Goal: Information Seeking & Learning: Learn about a topic

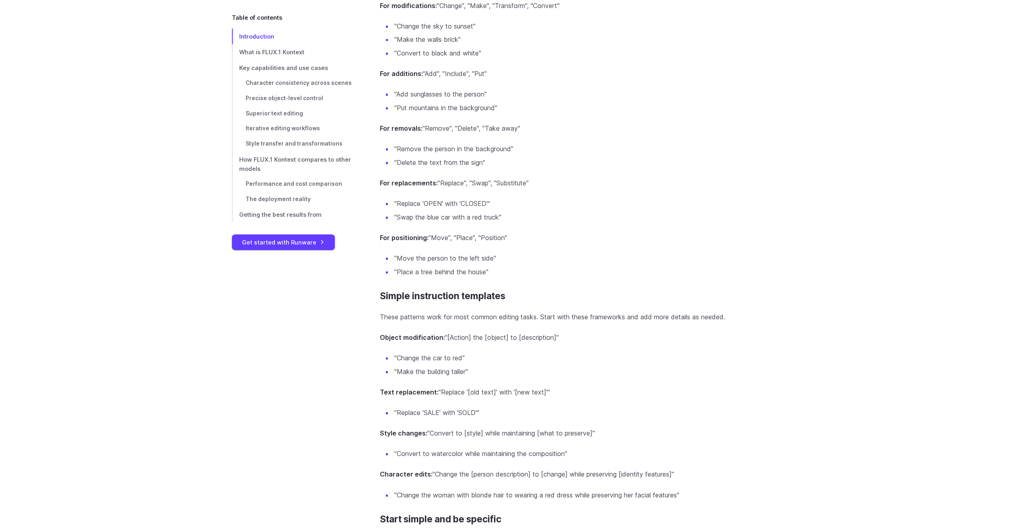
scroll to position [6833, 0]
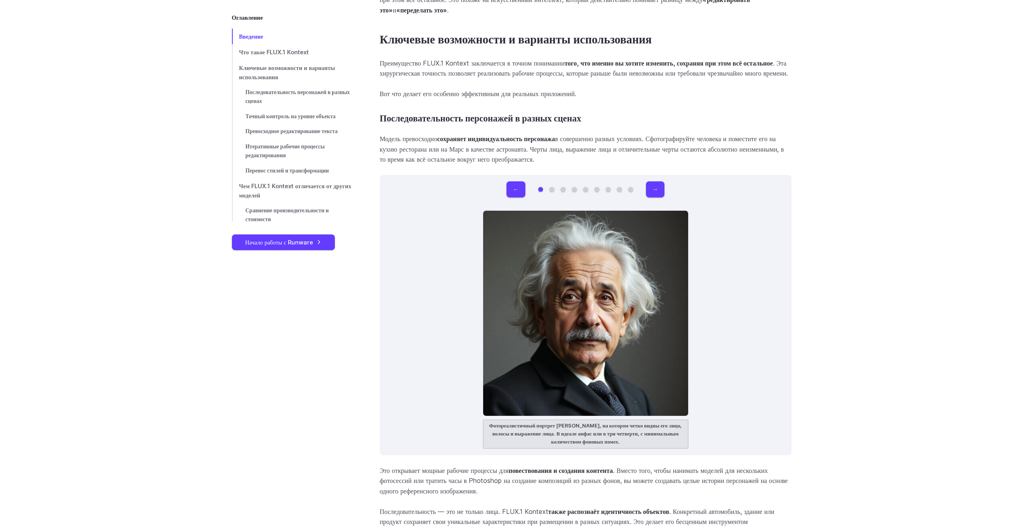
scroll to position [2331, 0]
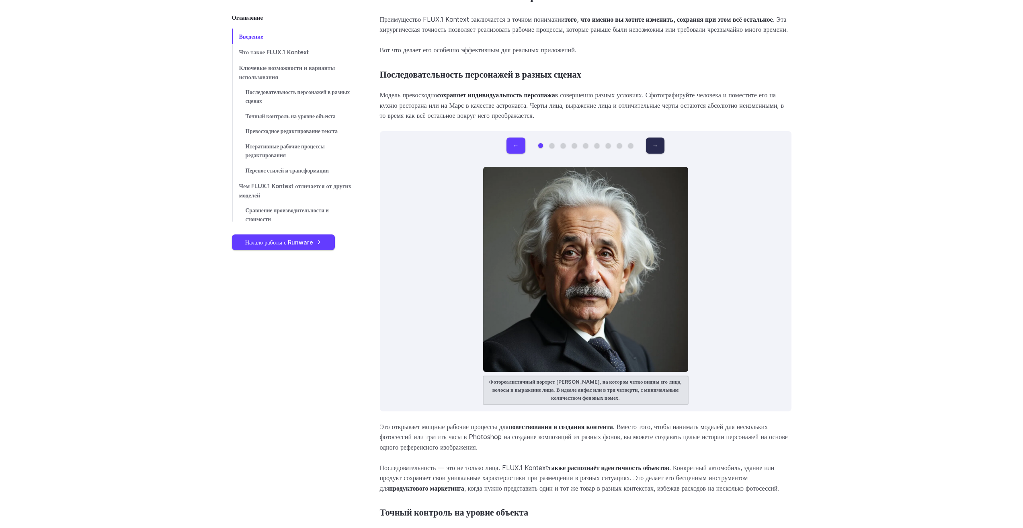
click at [658, 143] on button "→" at bounding box center [655, 145] width 18 height 16
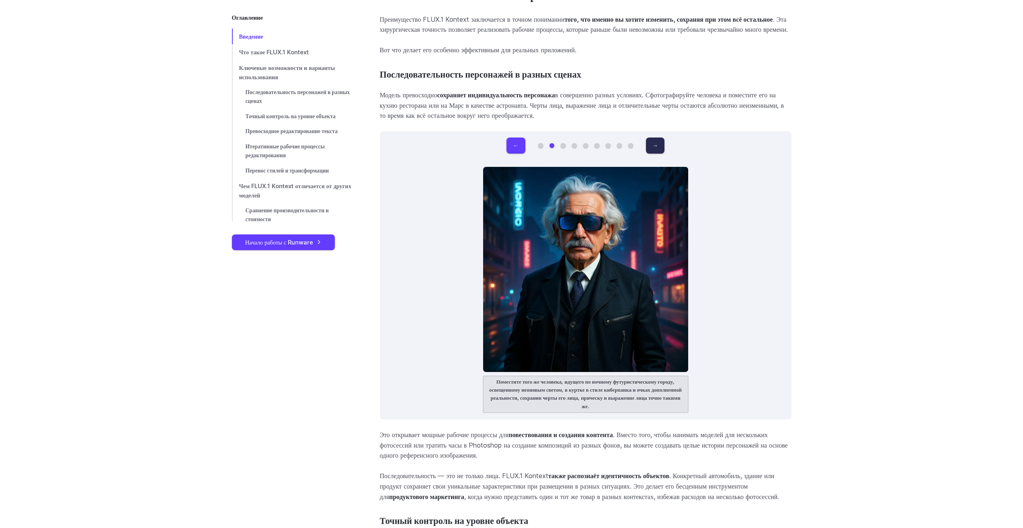
click at [658, 143] on button "→" at bounding box center [655, 145] width 18 height 16
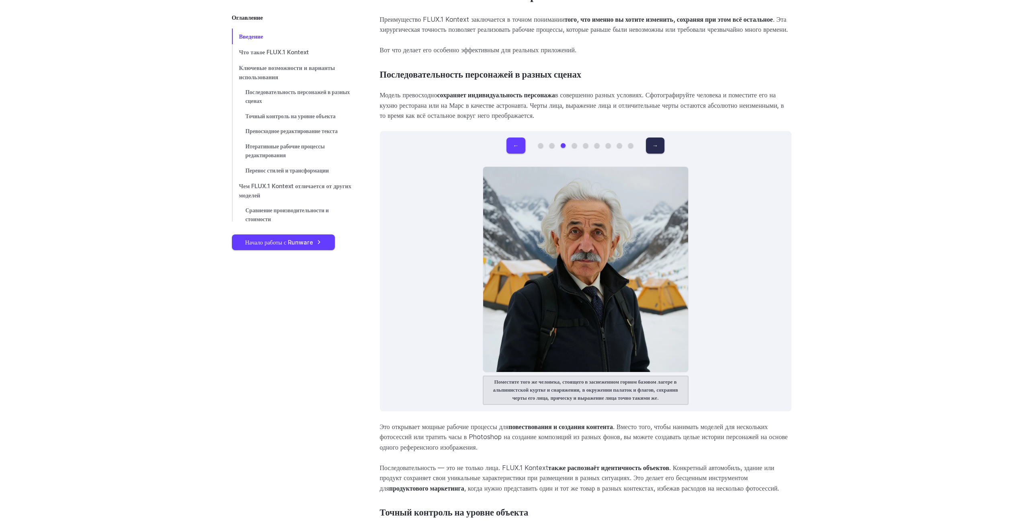
click at [658, 143] on button "→" at bounding box center [655, 145] width 18 height 16
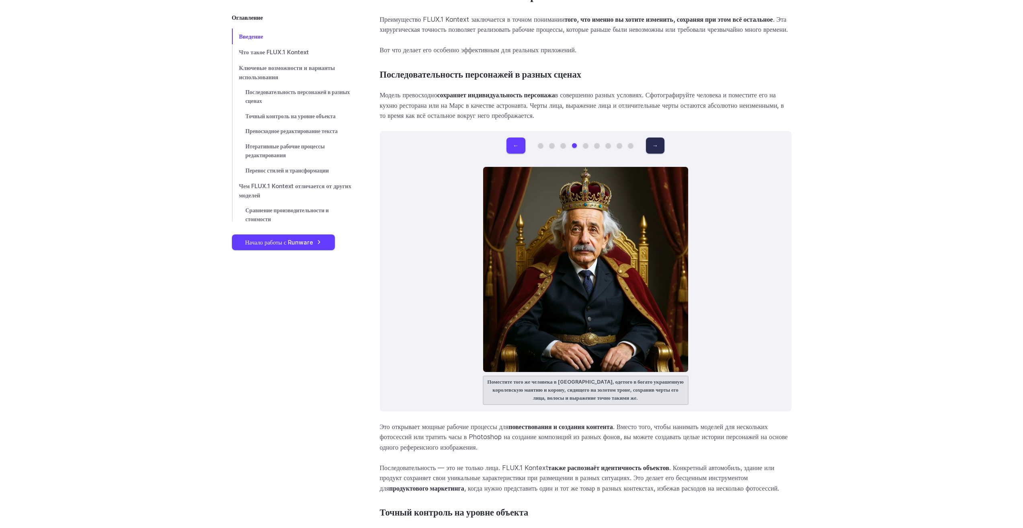
click at [658, 143] on button "→" at bounding box center [655, 145] width 18 height 16
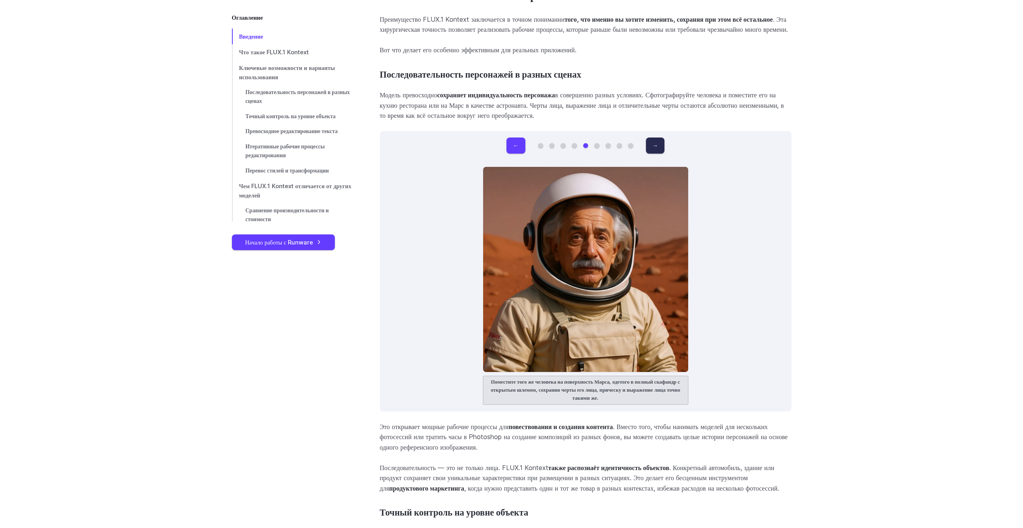
click at [658, 143] on button "→" at bounding box center [655, 145] width 18 height 16
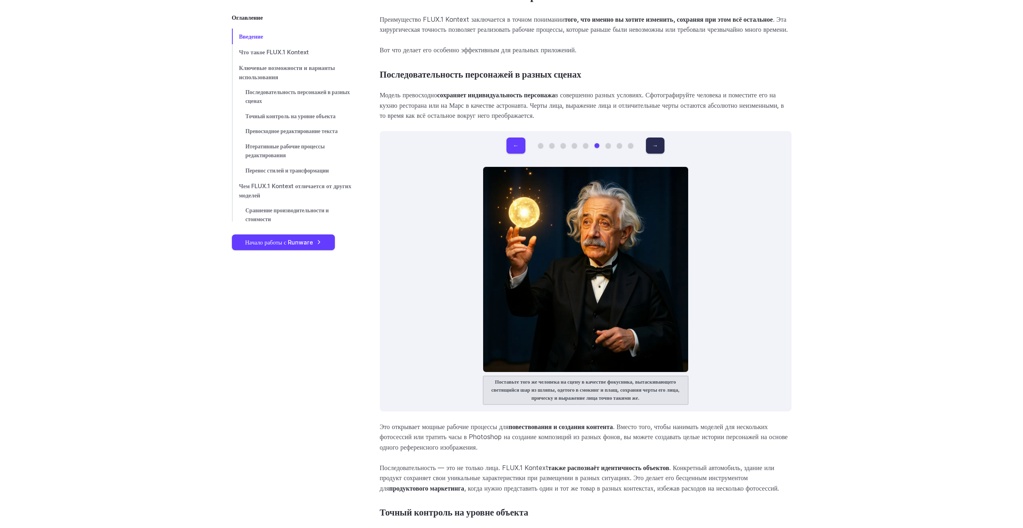
click at [658, 143] on button "→" at bounding box center [655, 145] width 18 height 16
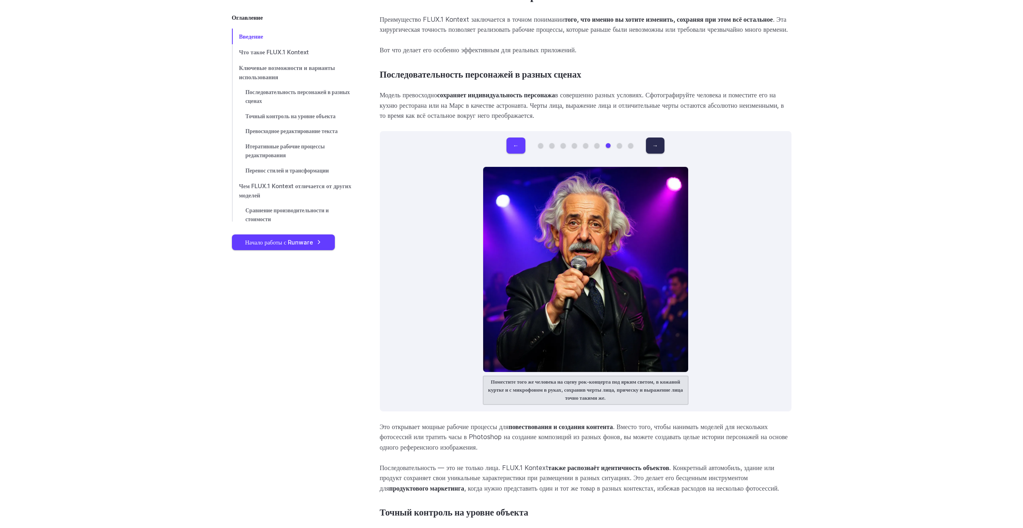
click at [658, 143] on button "→" at bounding box center [655, 145] width 18 height 16
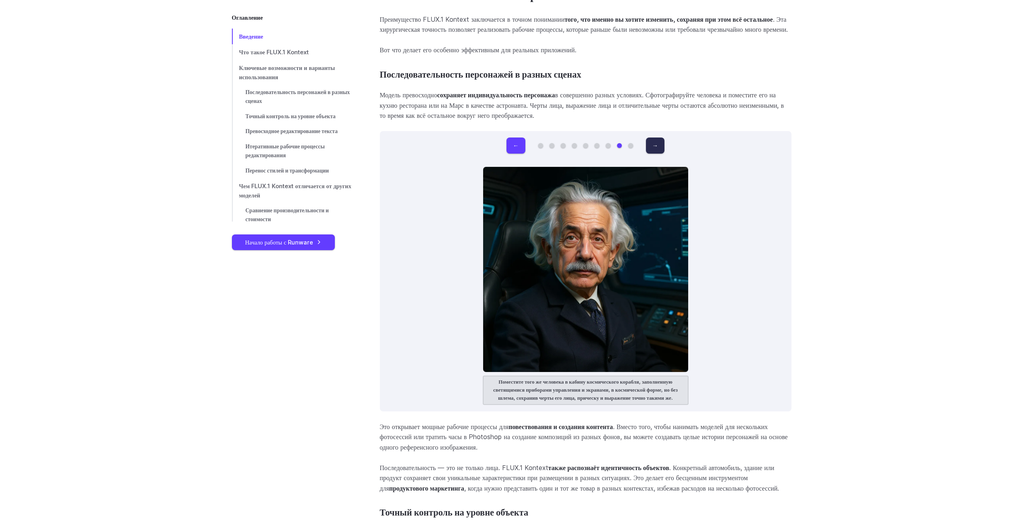
click at [658, 143] on button "→" at bounding box center [655, 145] width 18 height 16
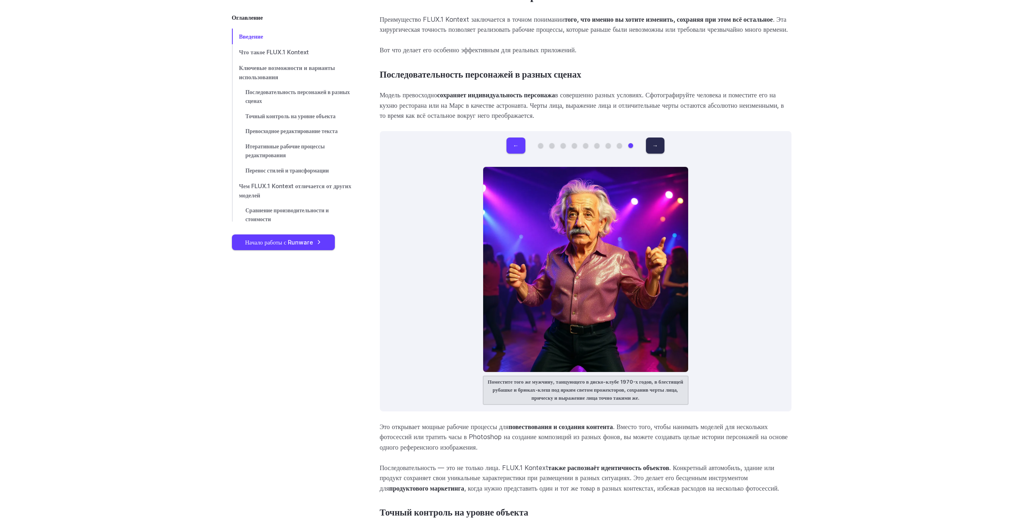
click at [658, 143] on button "→" at bounding box center [655, 145] width 18 height 16
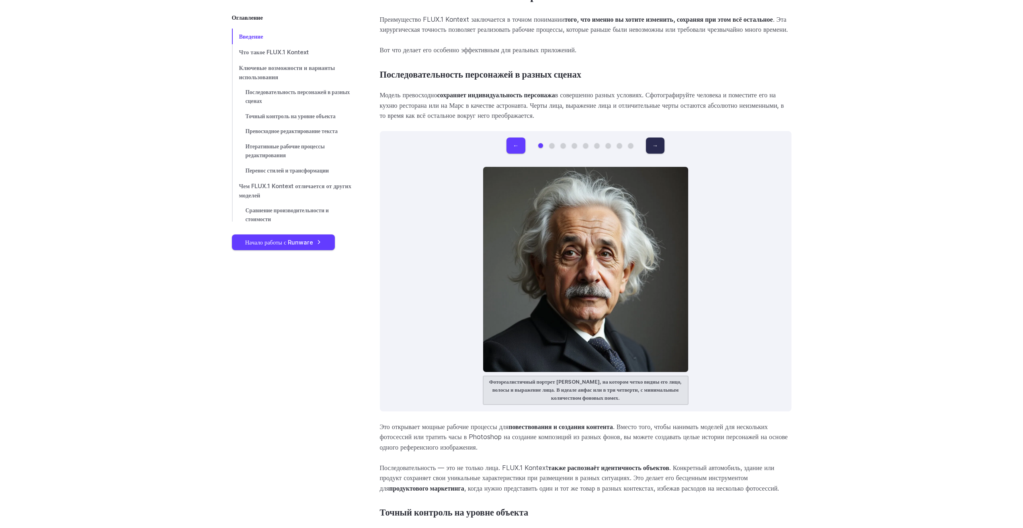
click at [658, 143] on button "→" at bounding box center [655, 145] width 18 height 16
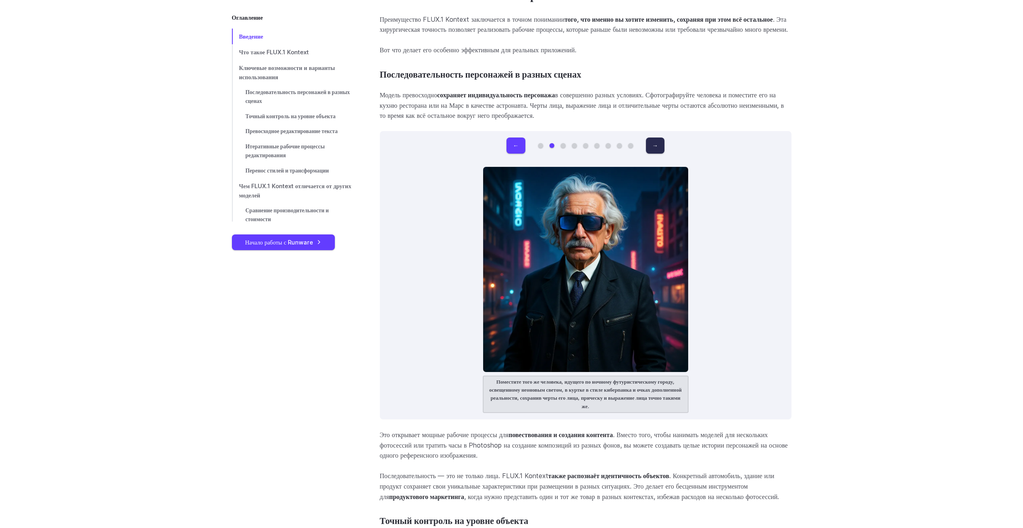
click at [658, 143] on button "→" at bounding box center [655, 145] width 18 height 16
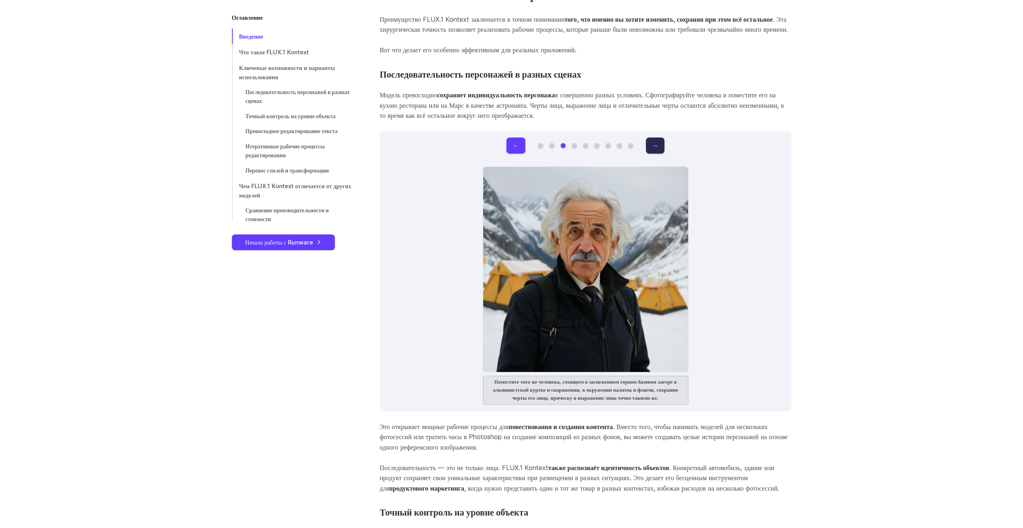
click at [658, 143] on button "→" at bounding box center [655, 145] width 18 height 16
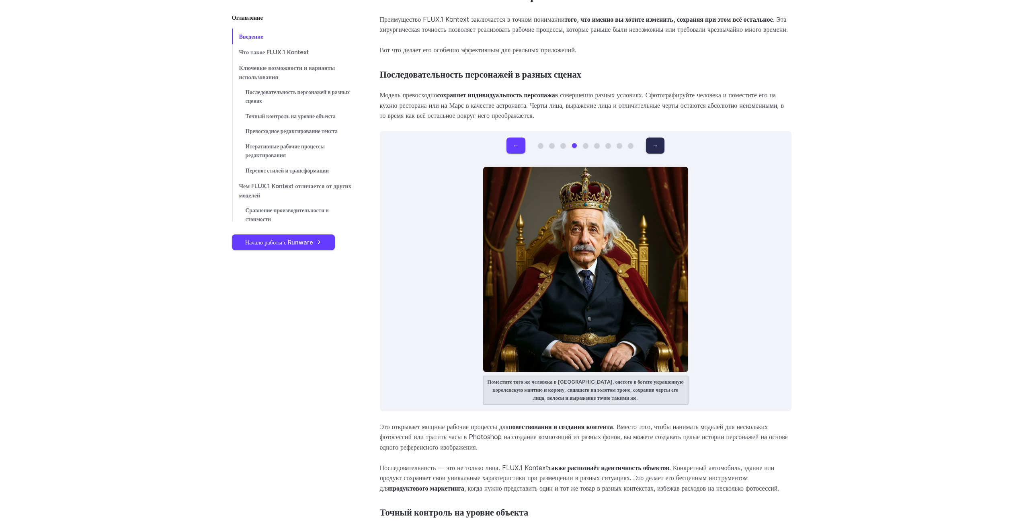
click at [658, 143] on button "→" at bounding box center [655, 145] width 18 height 16
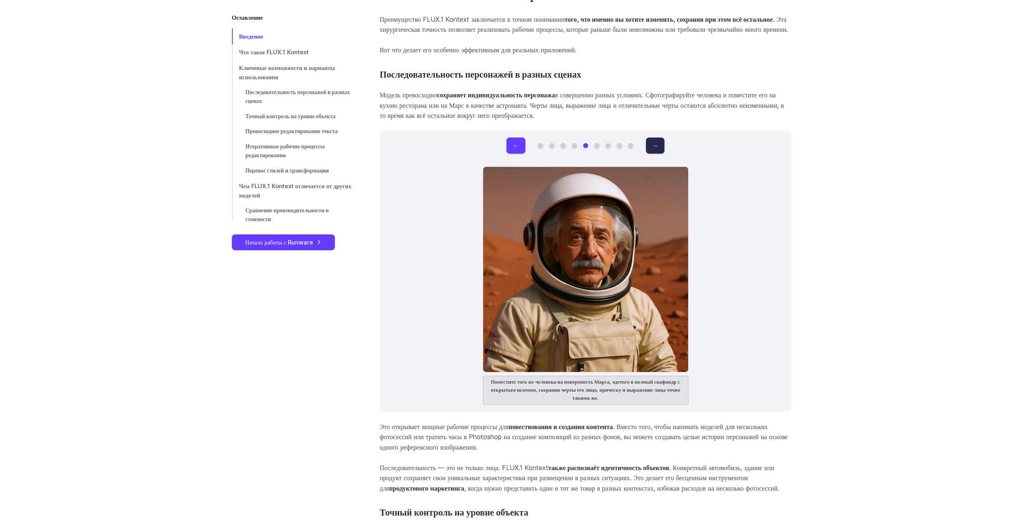
click at [658, 143] on button "→" at bounding box center [655, 145] width 18 height 16
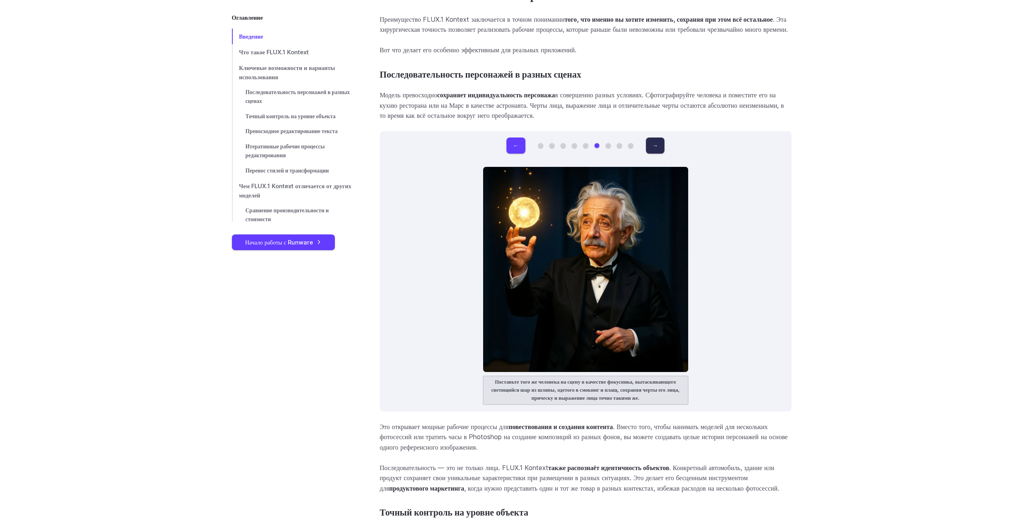
click at [658, 143] on button "→" at bounding box center [655, 145] width 18 height 16
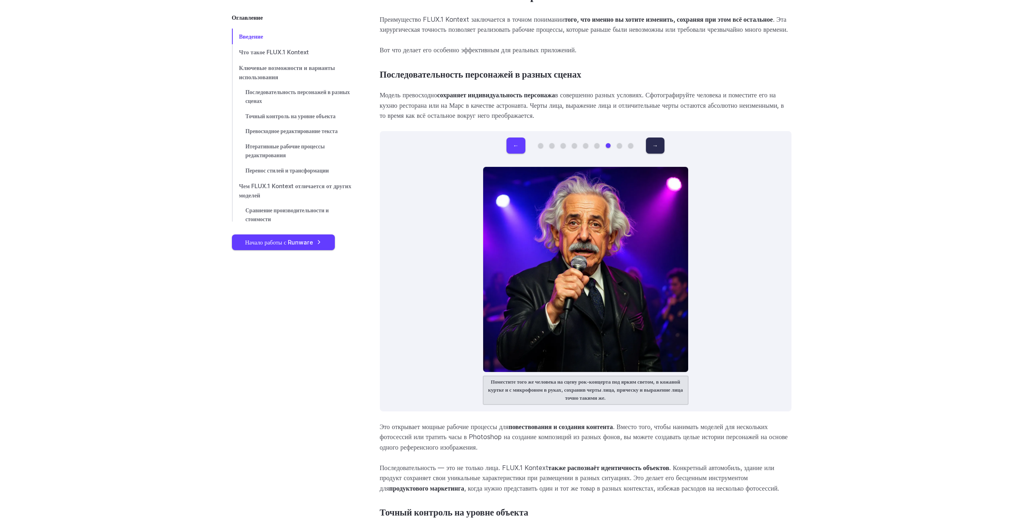
click at [658, 143] on button "→" at bounding box center [655, 145] width 18 height 16
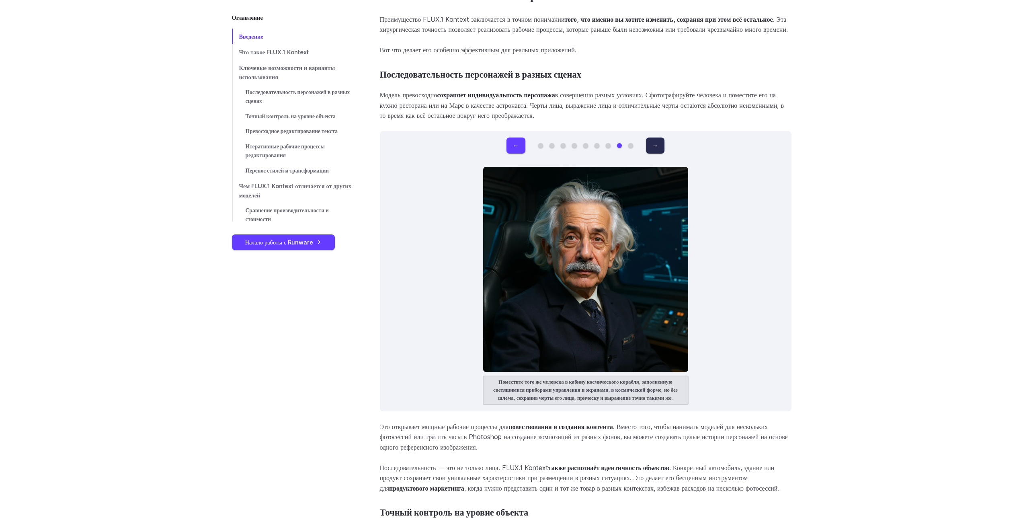
click at [658, 143] on button "→" at bounding box center [655, 145] width 18 height 16
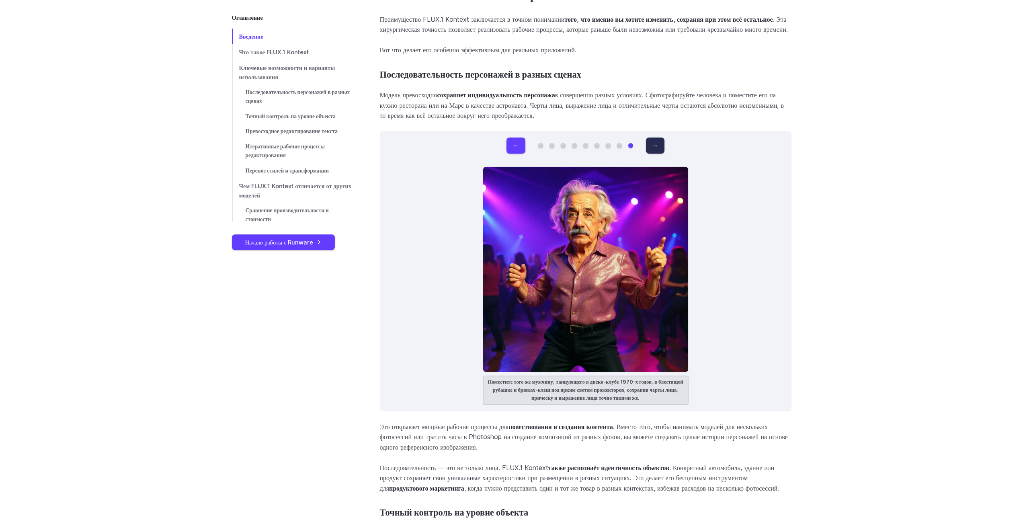
click at [658, 143] on button "→" at bounding box center [655, 145] width 18 height 16
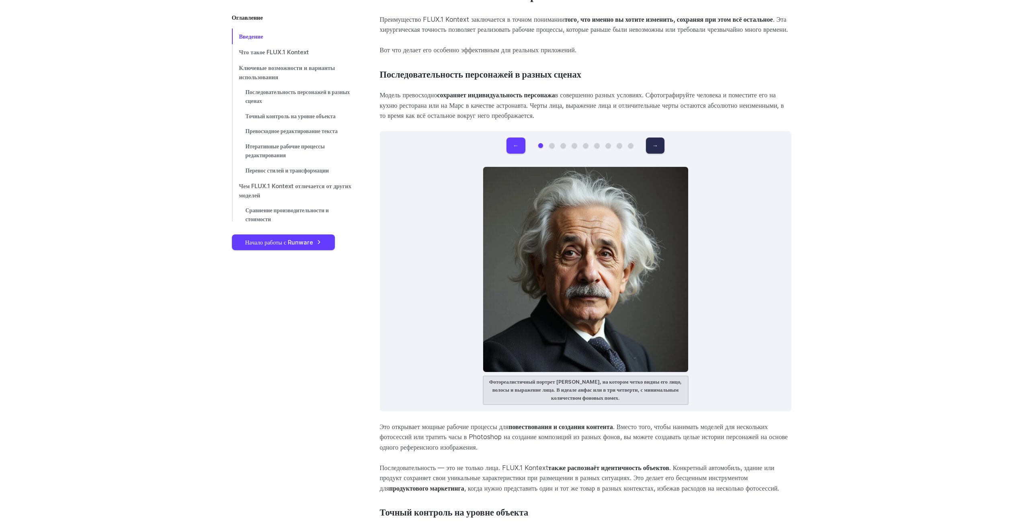
click at [658, 143] on button "→" at bounding box center [655, 145] width 18 height 16
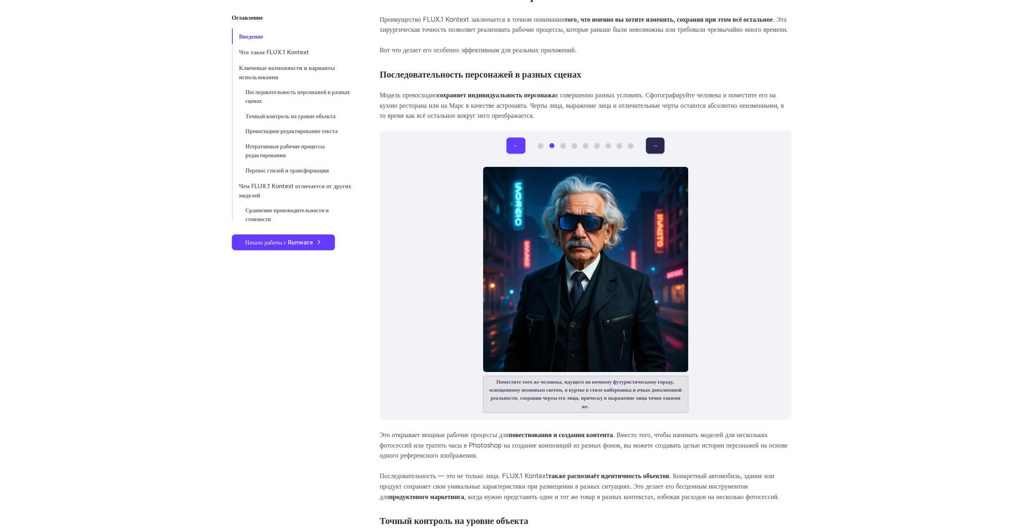
click at [658, 143] on button "→" at bounding box center [655, 145] width 18 height 16
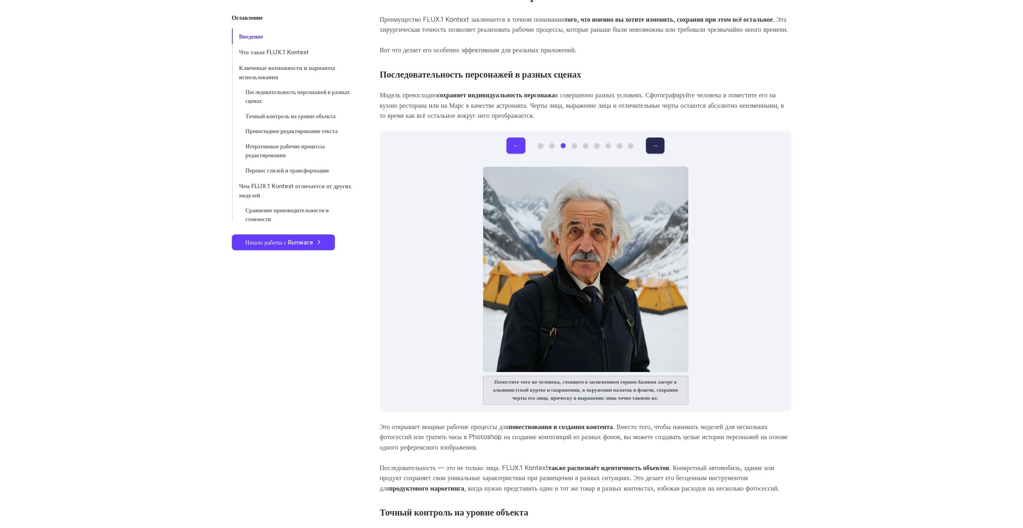
click at [658, 143] on button "→" at bounding box center [655, 145] width 18 height 16
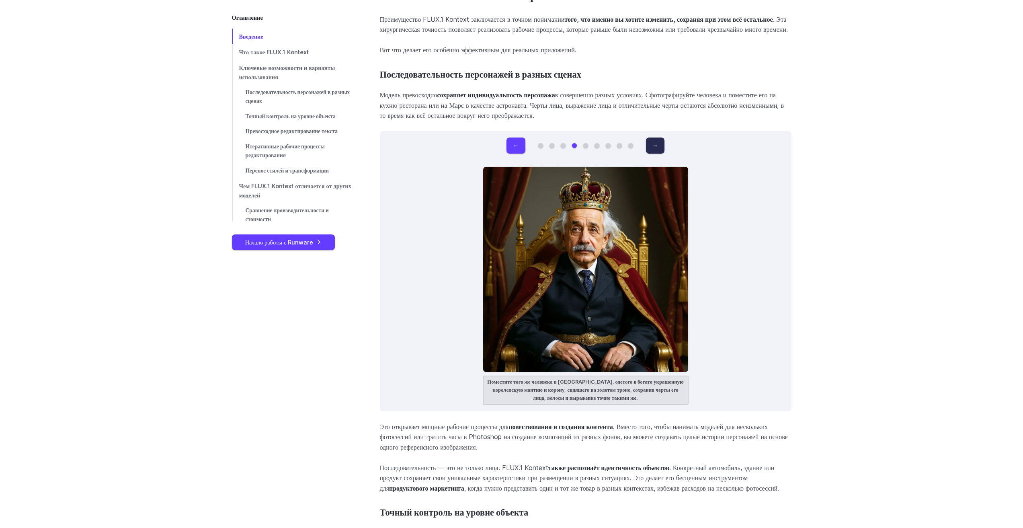
click at [658, 143] on button "→" at bounding box center [655, 145] width 18 height 16
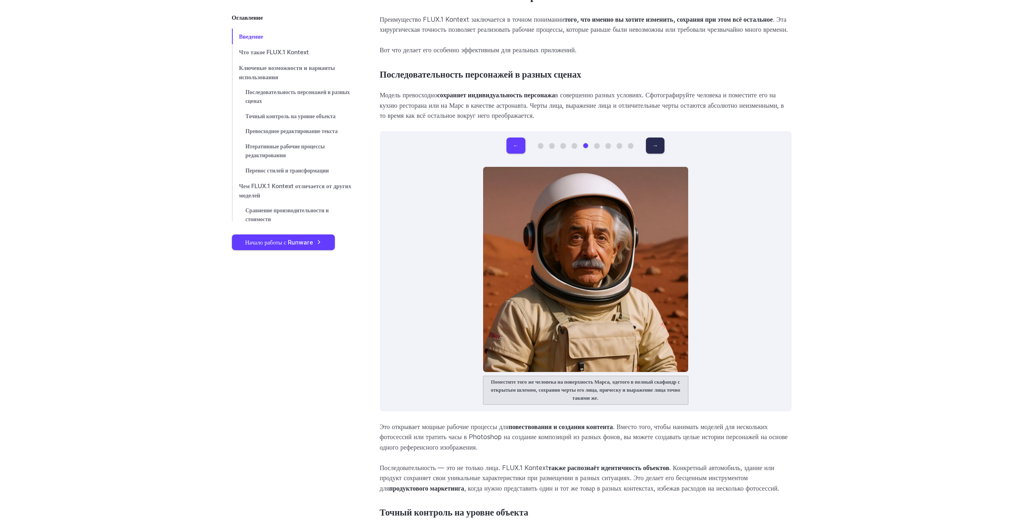
click at [658, 143] on button "→" at bounding box center [655, 145] width 18 height 16
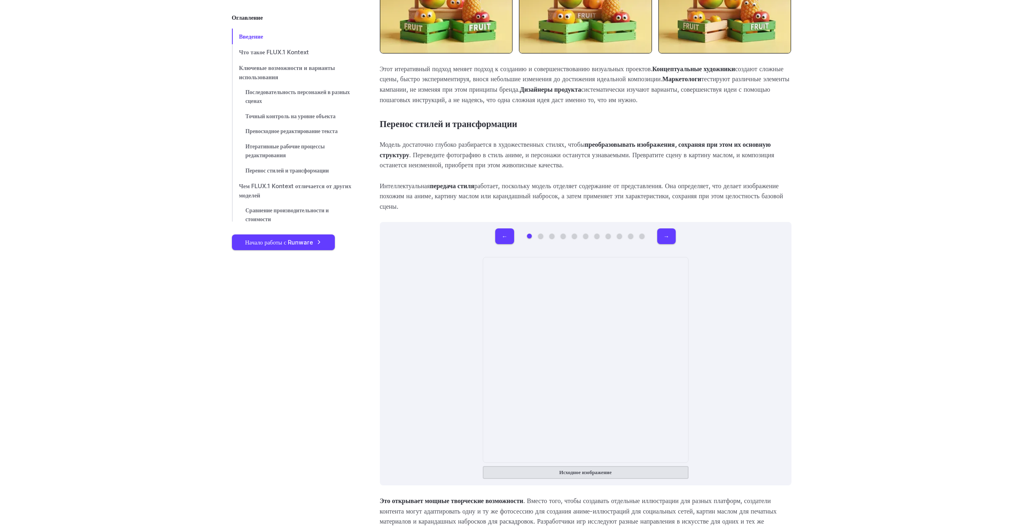
scroll to position [5426, 0]
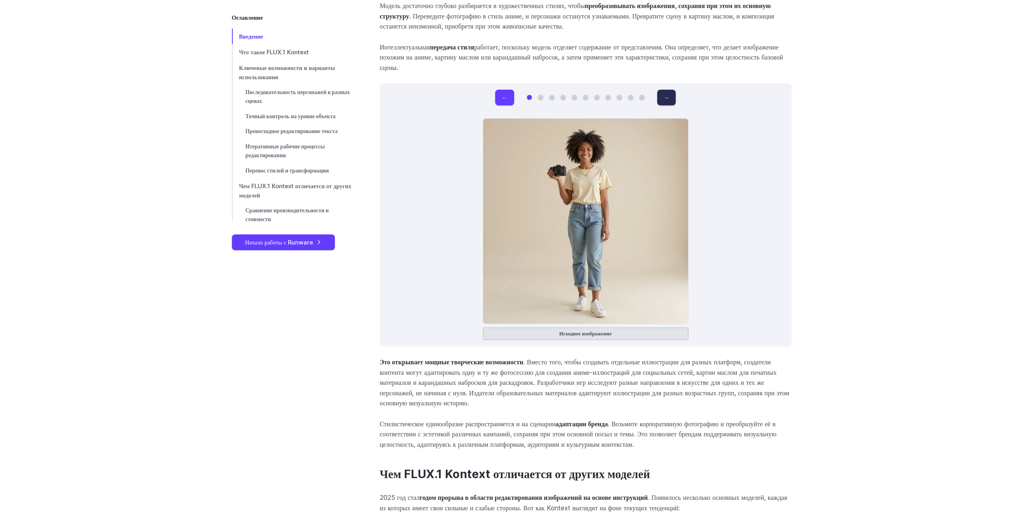
click at [664, 97] on font "→" at bounding box center [667, 97] width 6 height 7
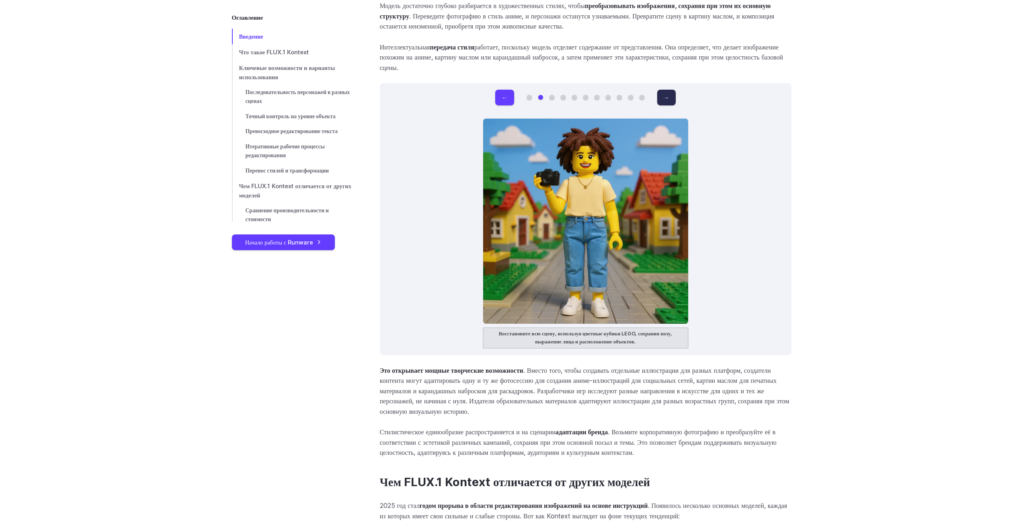
click at [664, 96] on font "→" at bounding box center [667, 97] width 6 height 7
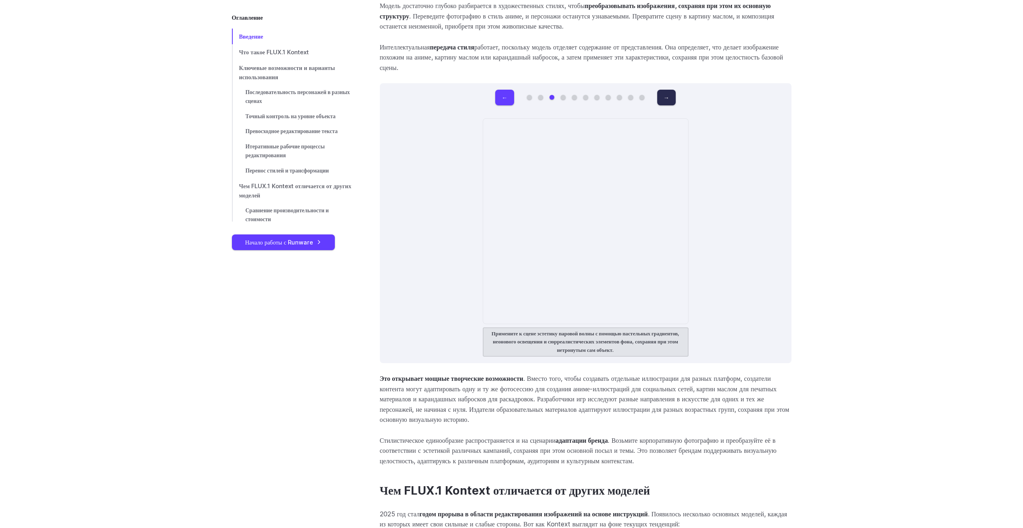
click at [664, 96] on font "→" at bounding box center [667, 97] width 6 height 7
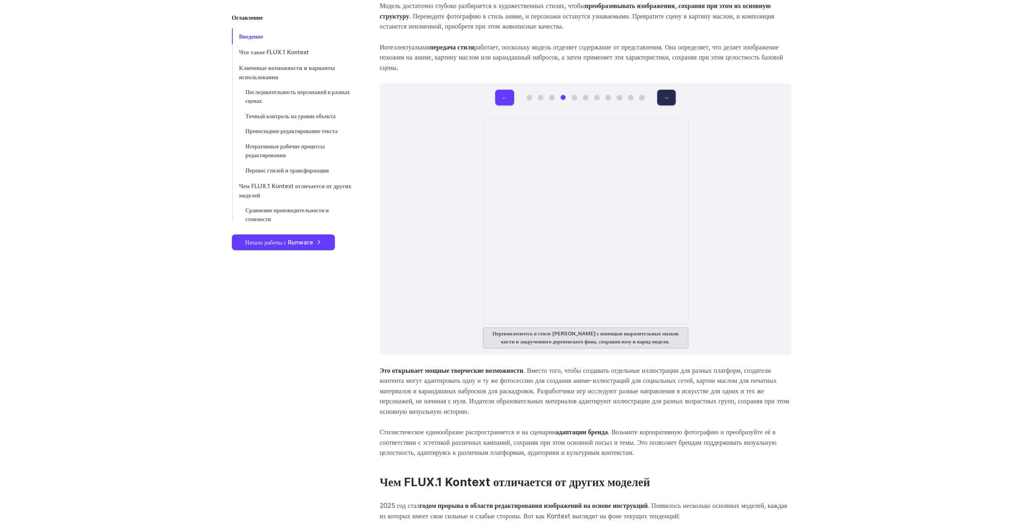
click at [664, 96] on font "→" at bounding box center [667, 97] width 6 height 7
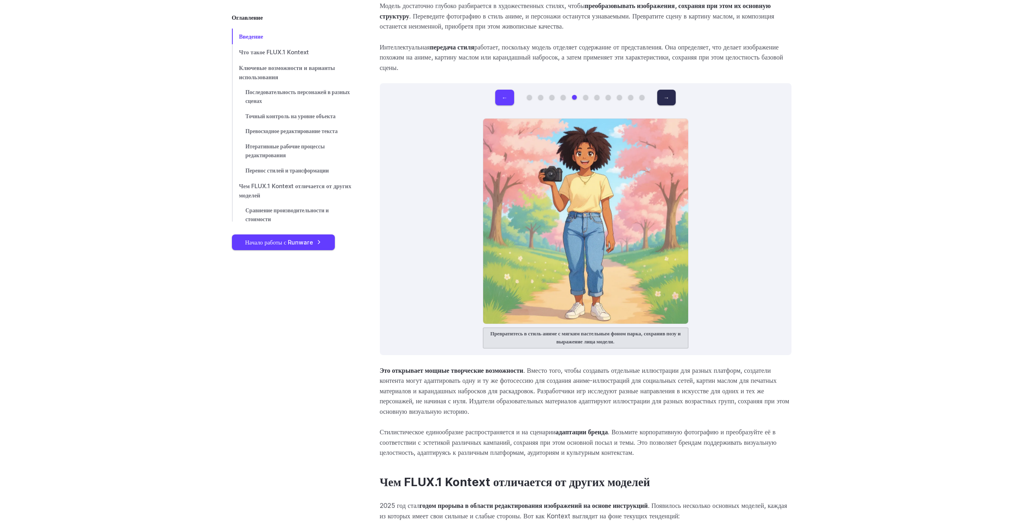
click at [664, 96] on font "→" at bounding box center [667, 97] width 6 height 7
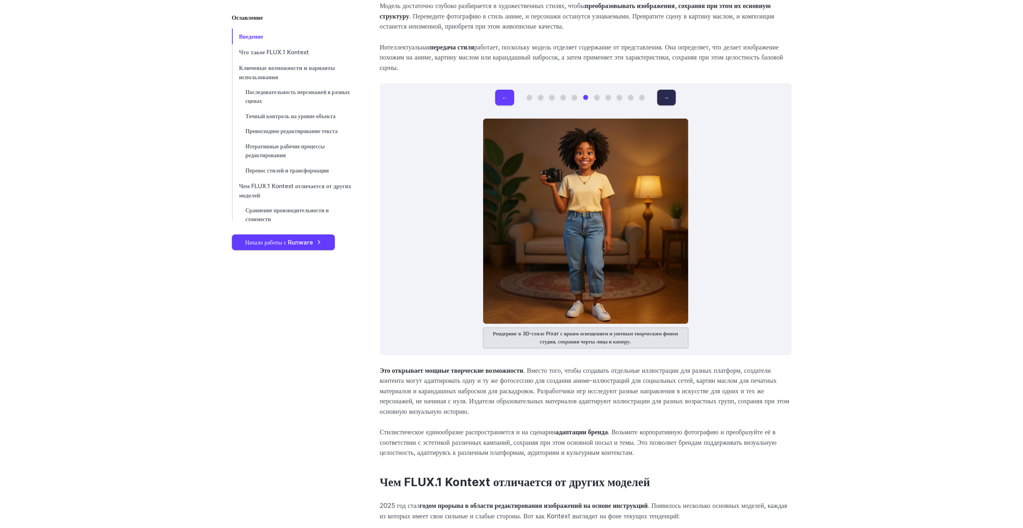
click at [664, 96] on font "→" at bounding box center [667, 97] width 6 height 7
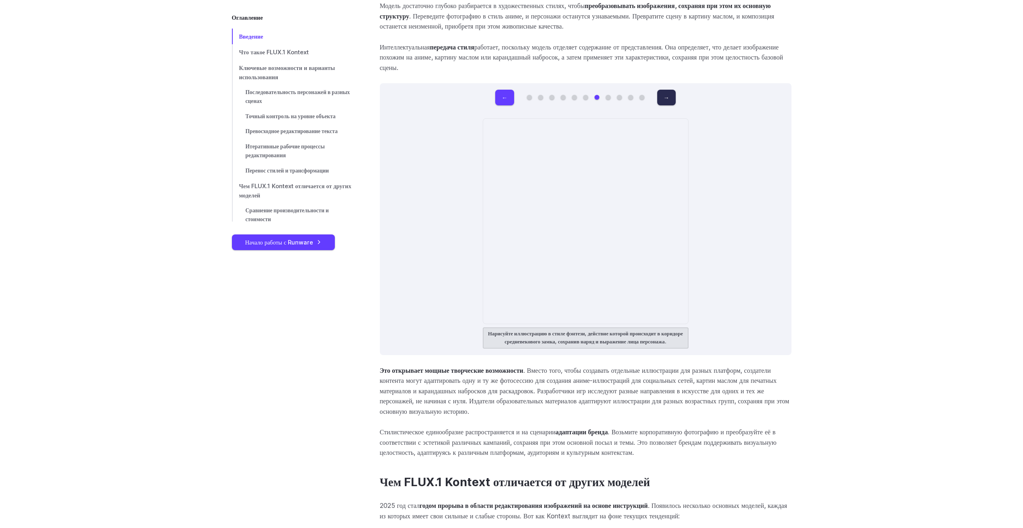
click at [664, 96] on font "→" at bounding box center [667, 97] width 6 height 7
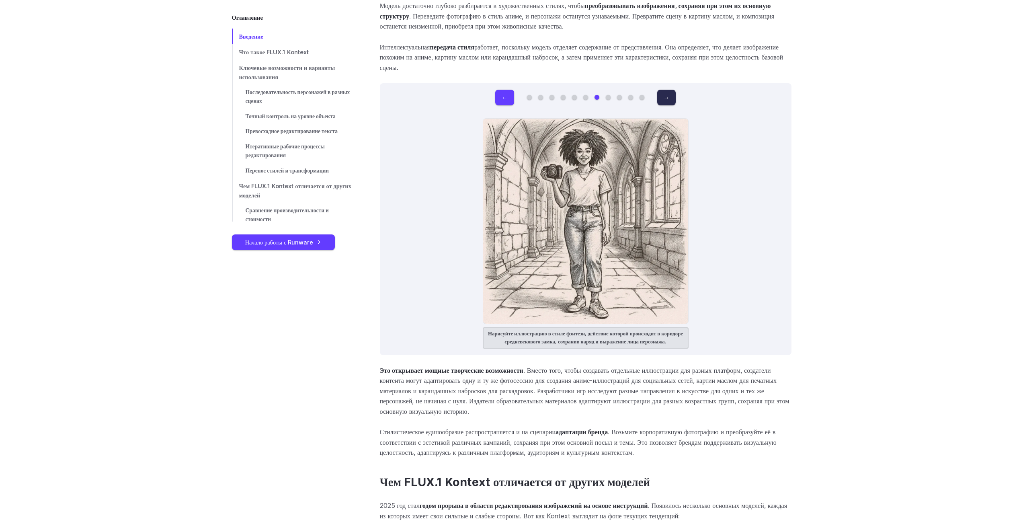
click at [664, 96] on font "→" at bounding box center [667, 97] width 6 height 7
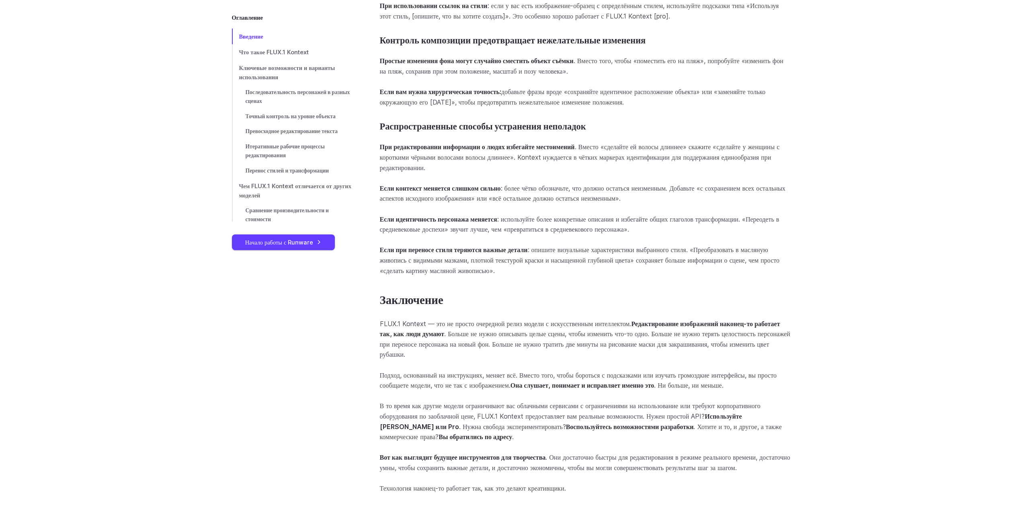
scroll to position [7797, 0]
